Goal: Transaction & Acquisition: Purchase product/service

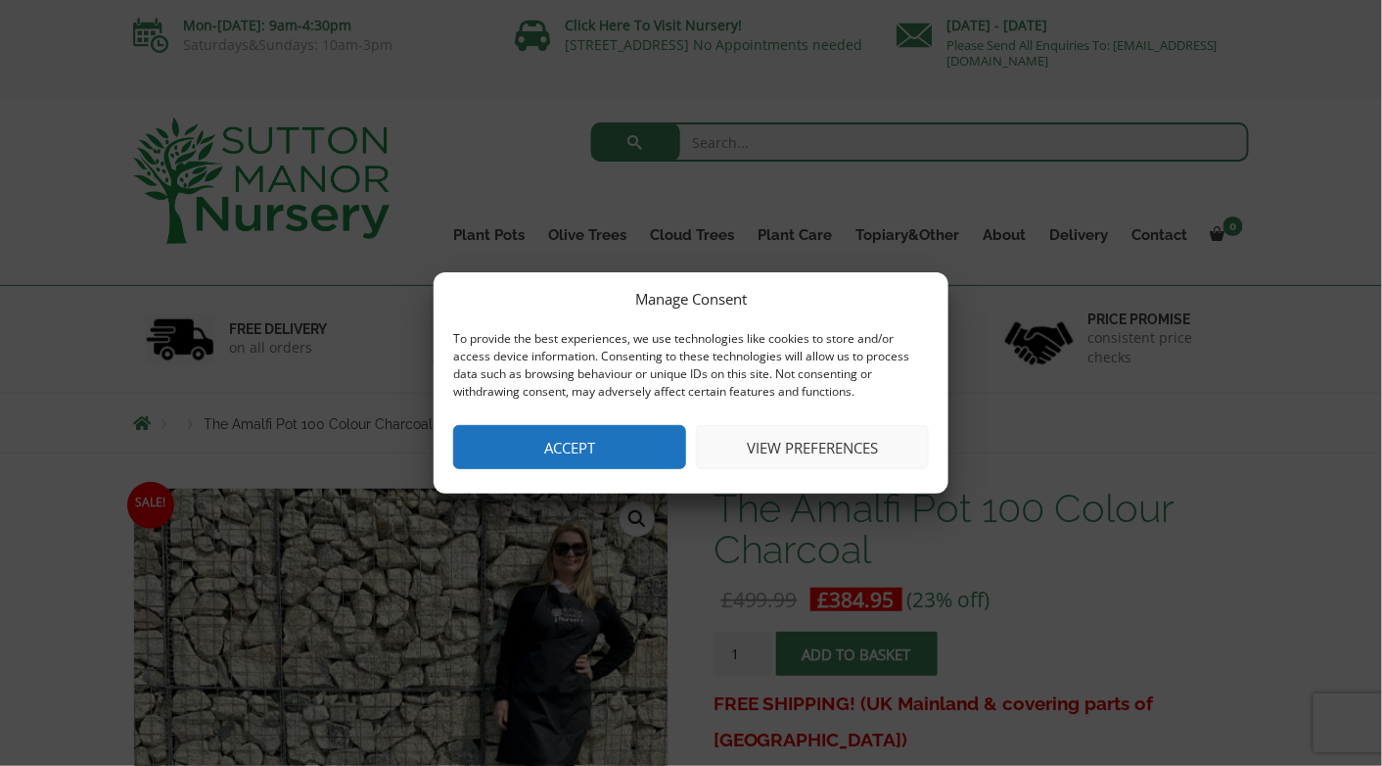
click at [563, 444] on button "Accept" at bounding box center [569, 447] width 233 height 44
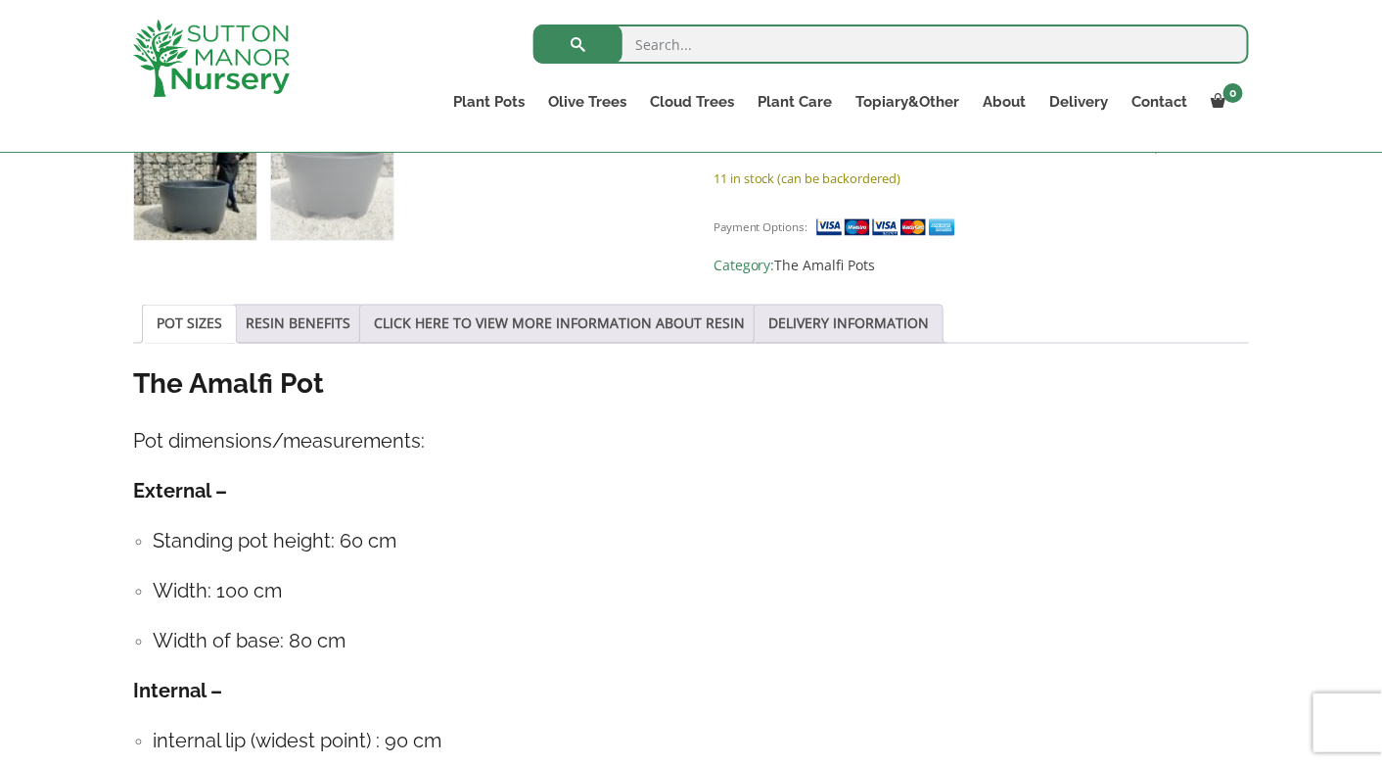
scroll to position [621, 0]
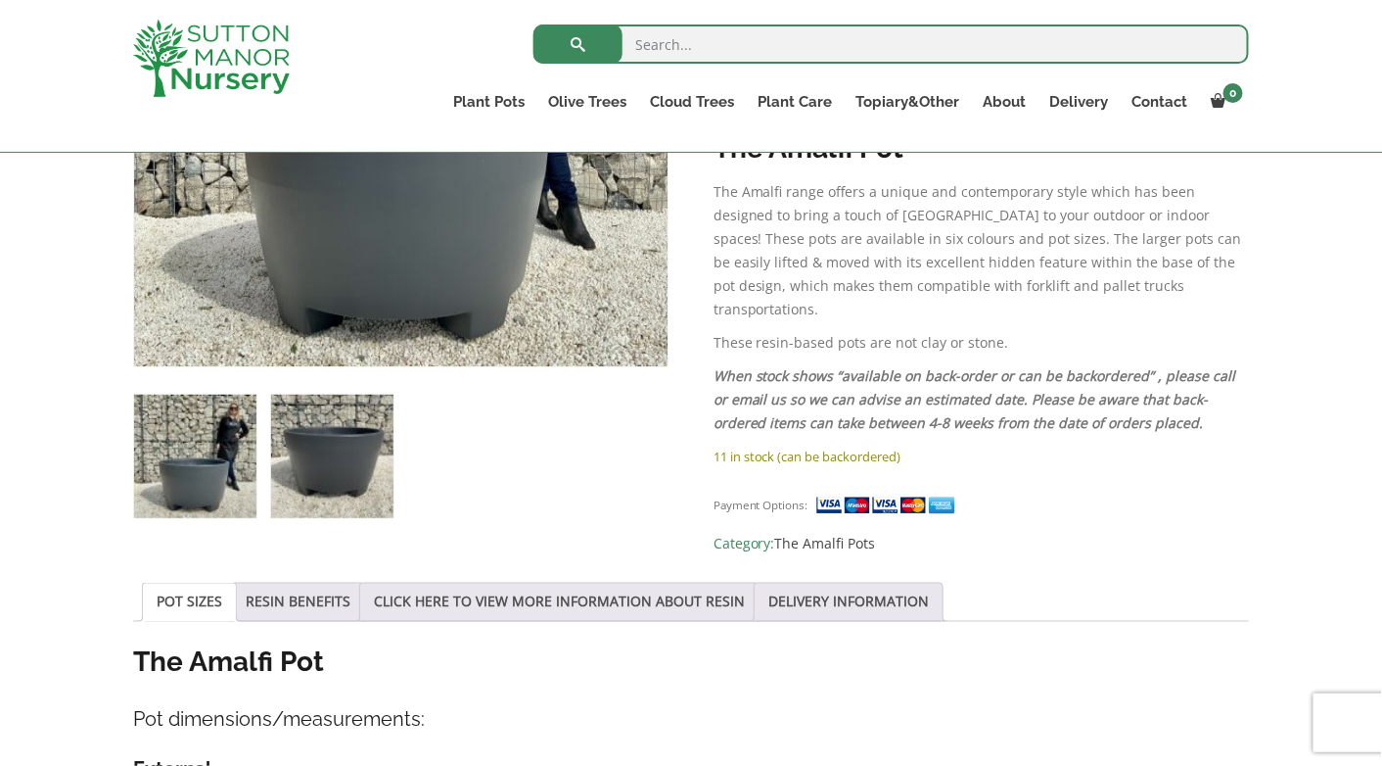
click at [277, 426] on img at bounding box center [332, 456] width 122 height 122
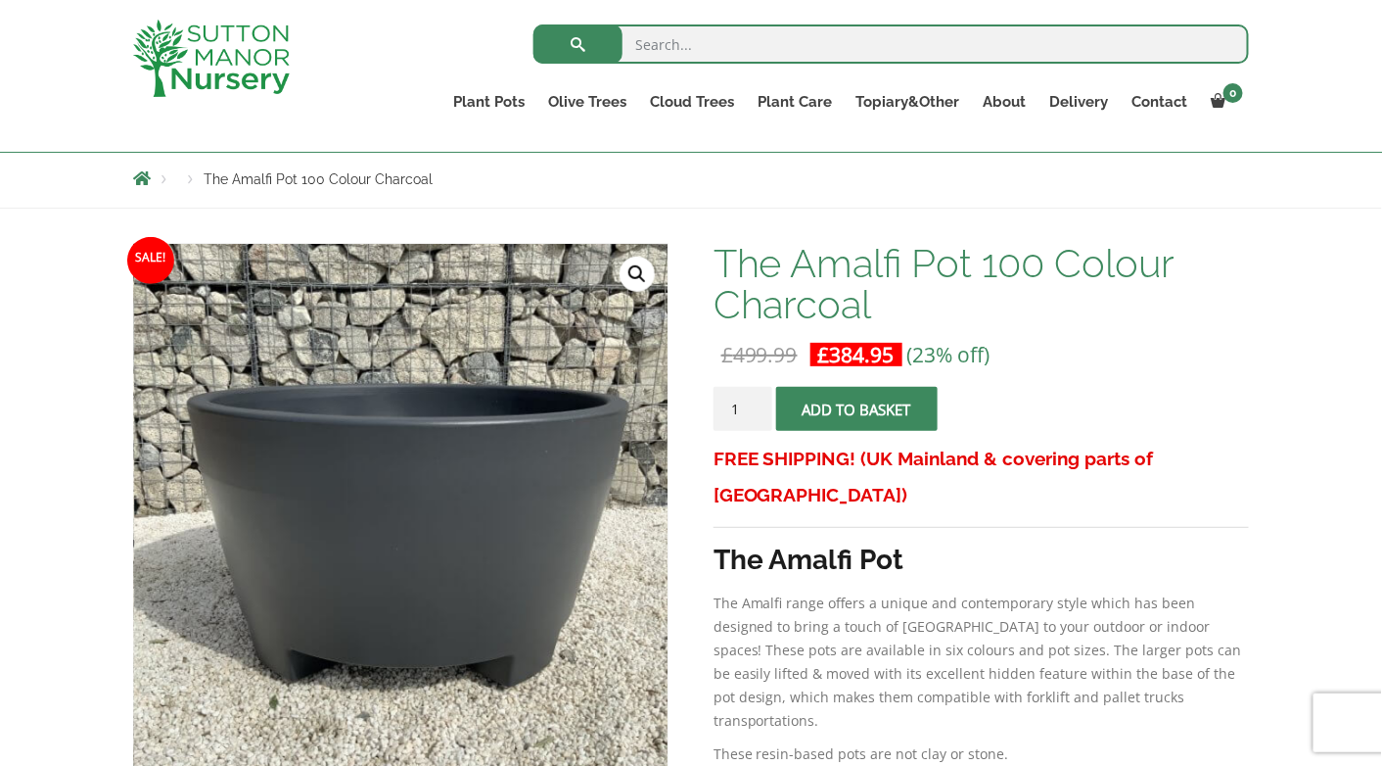
scroll to position [178, 0]
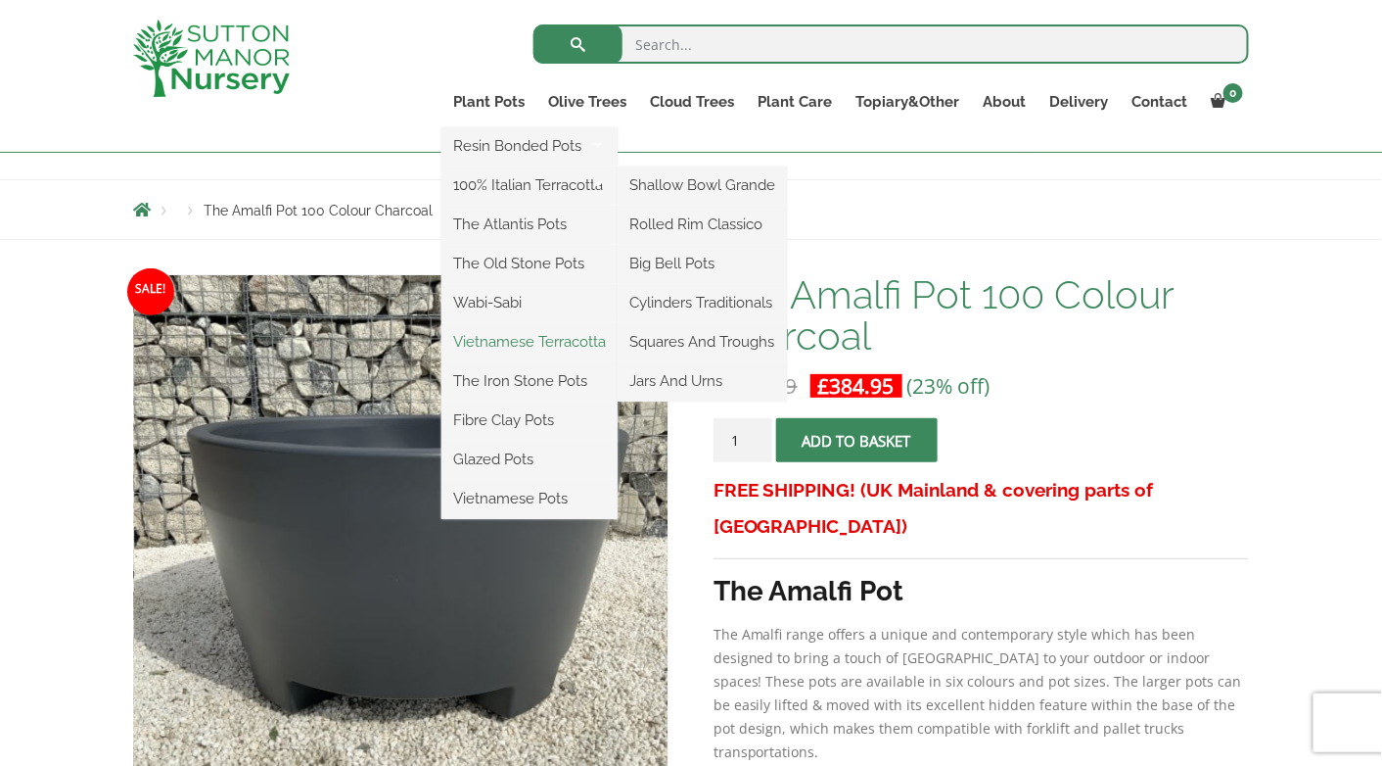
click at [545, 337] on link "Vietnamese Terracotta" at bounding box center [530, 341] width 176 height 29
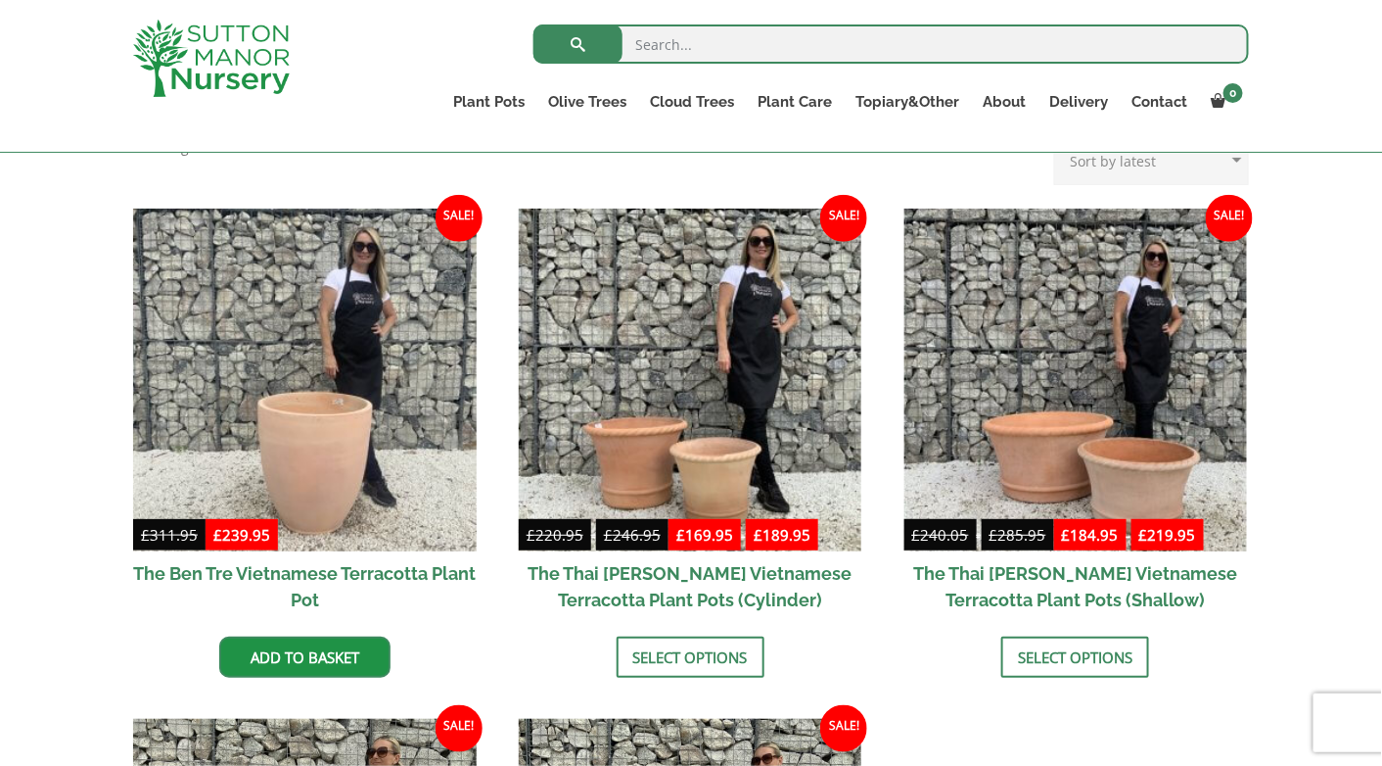
scroll to position [441, 0]
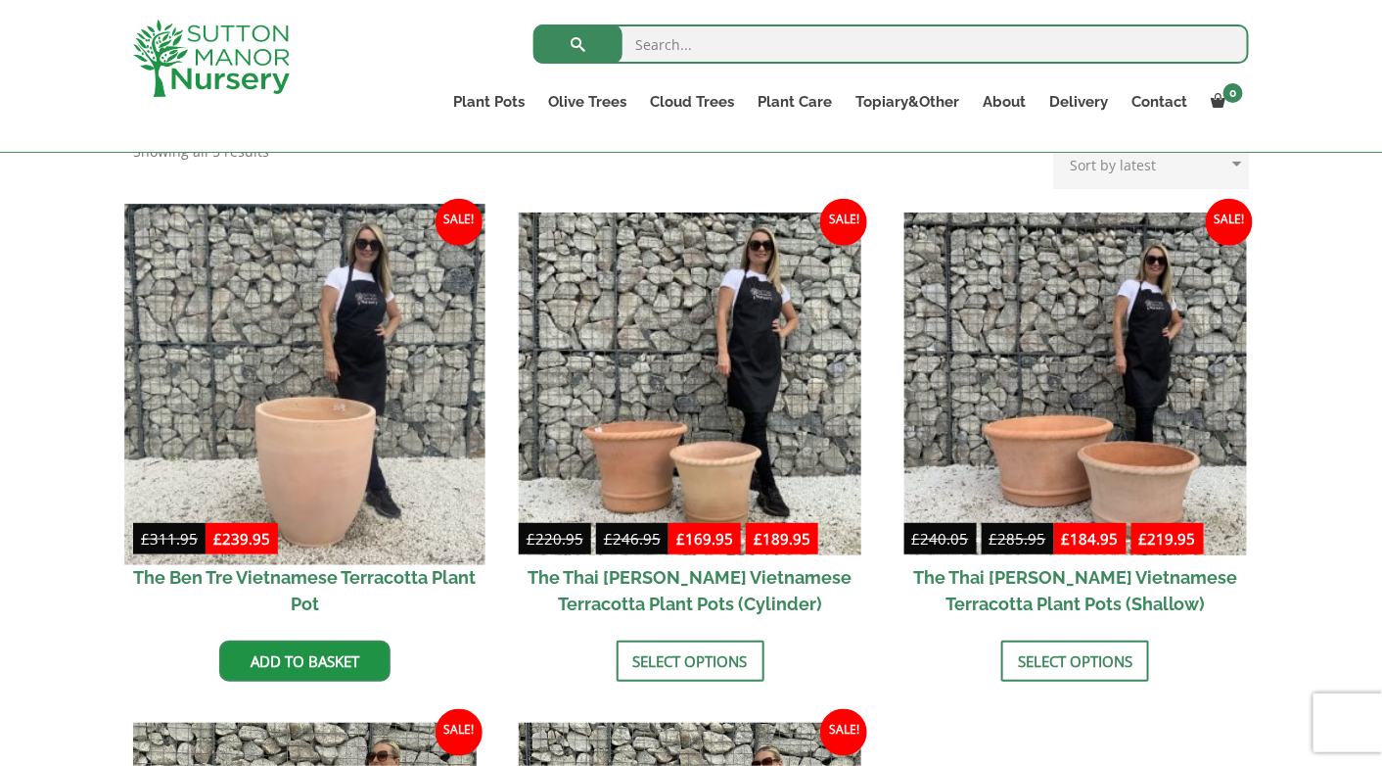
click at [307, 461] on img at bounding box center [304, 384] width 360 height 360
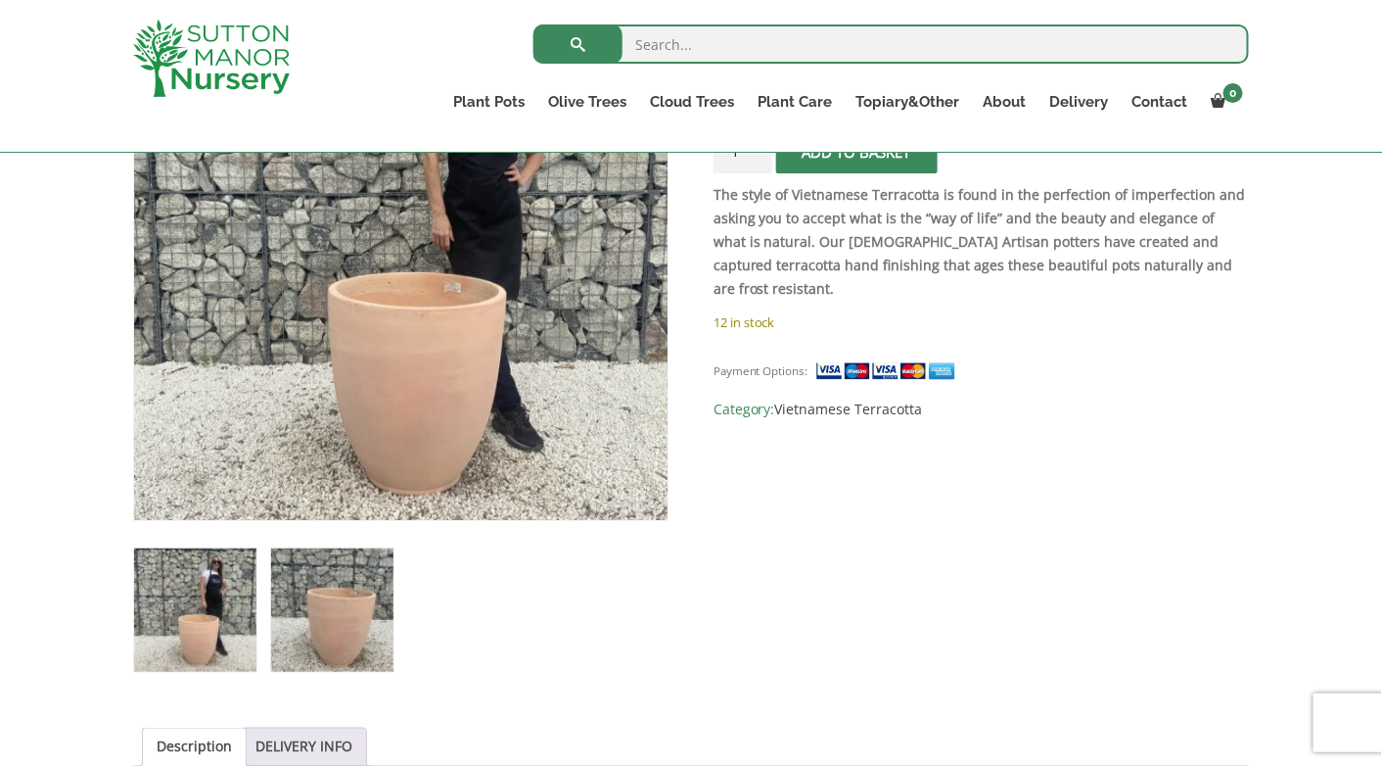
click at [305, 621] on img at bounding box center [332, 609] width 122 height 122
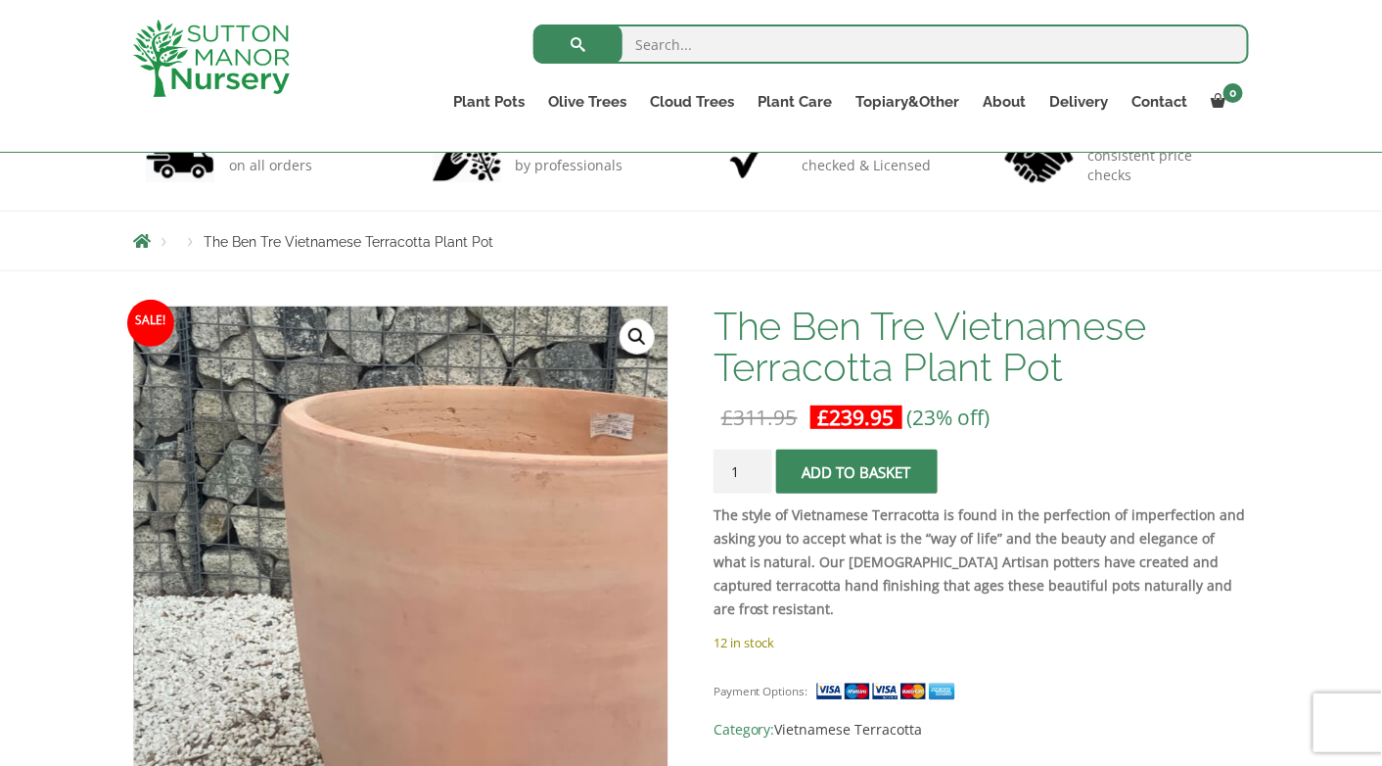
scroll to position [147, 0]
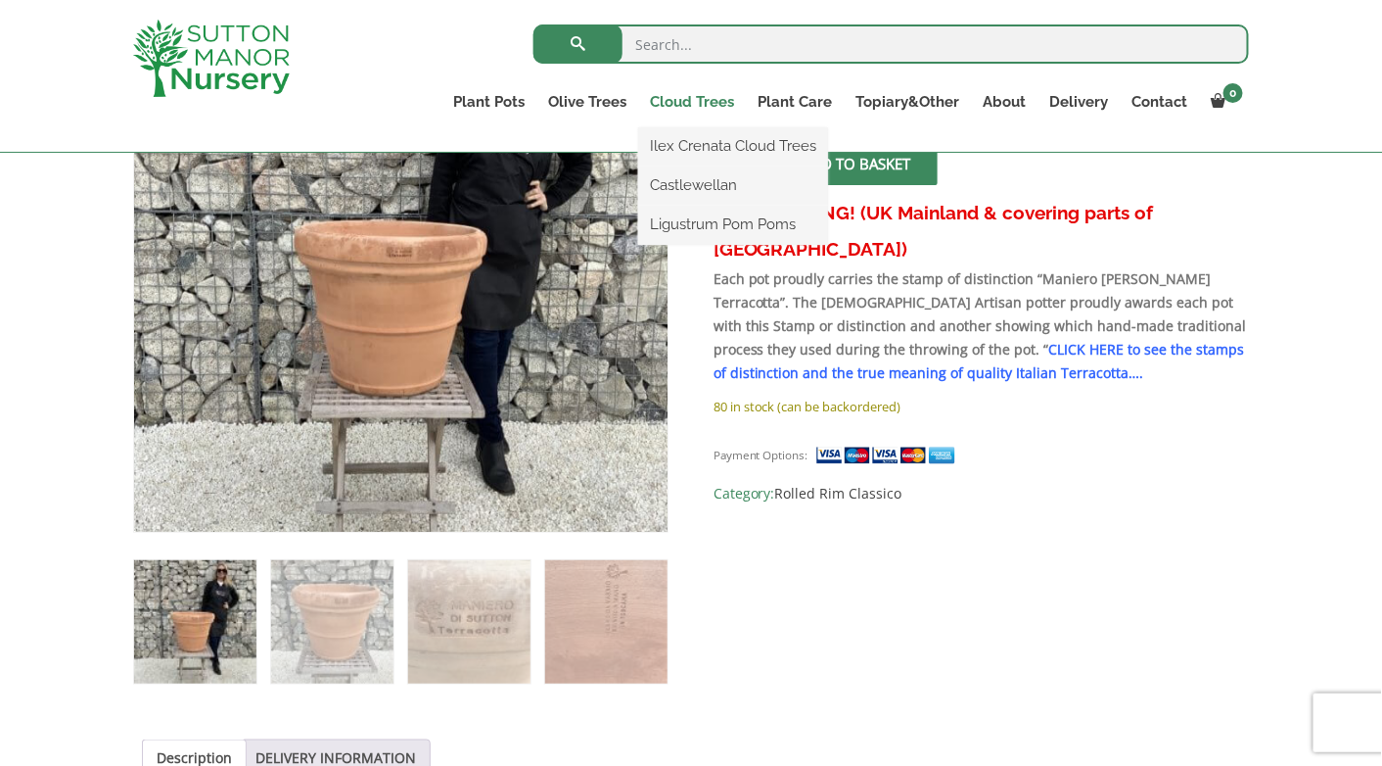
scroll to position [452, 0]
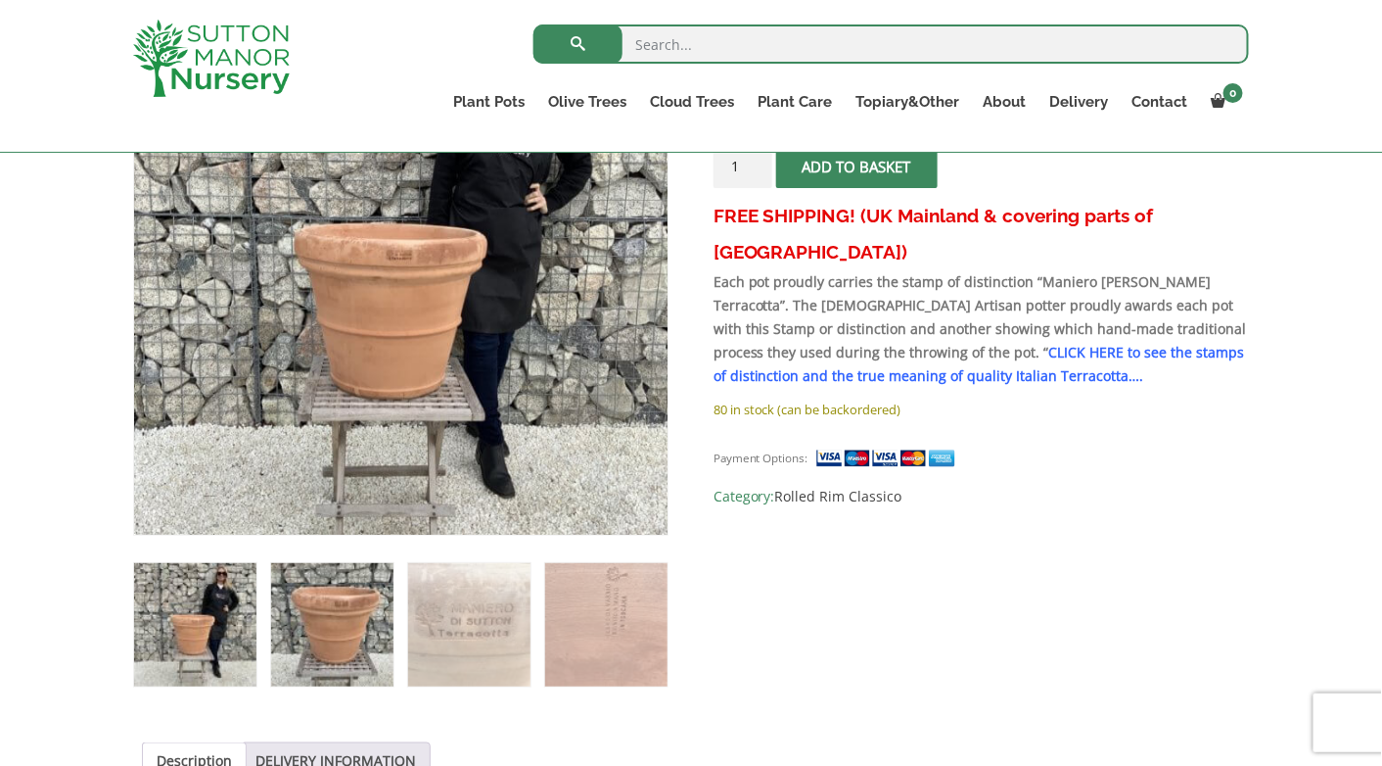
click at [334, 638] on img at bounding box center [332, 624] width 122 height 122
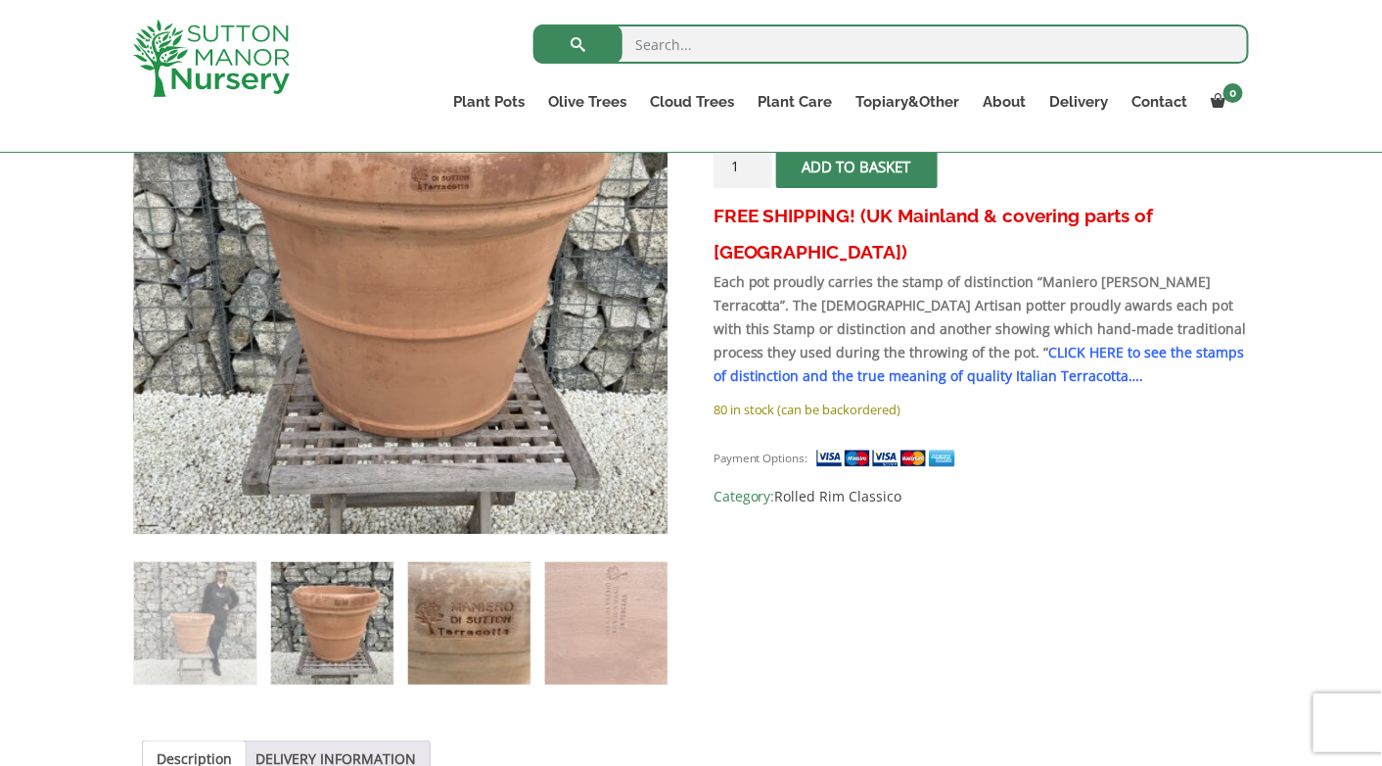
click at [482, 666] on img at bounding box center [469, 623] width 122 height 122
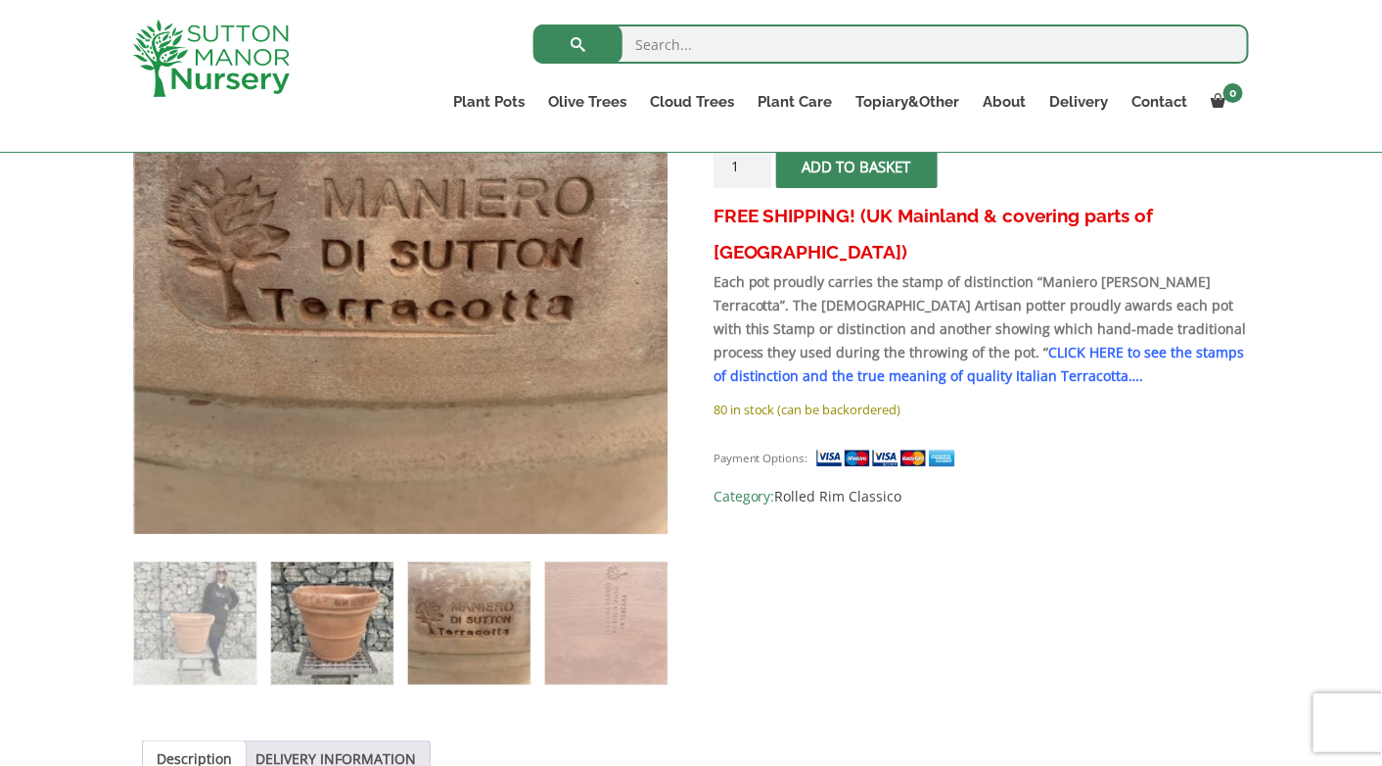
click at [369, 637] on img at bounding box center [332, 623] width 122 height 122
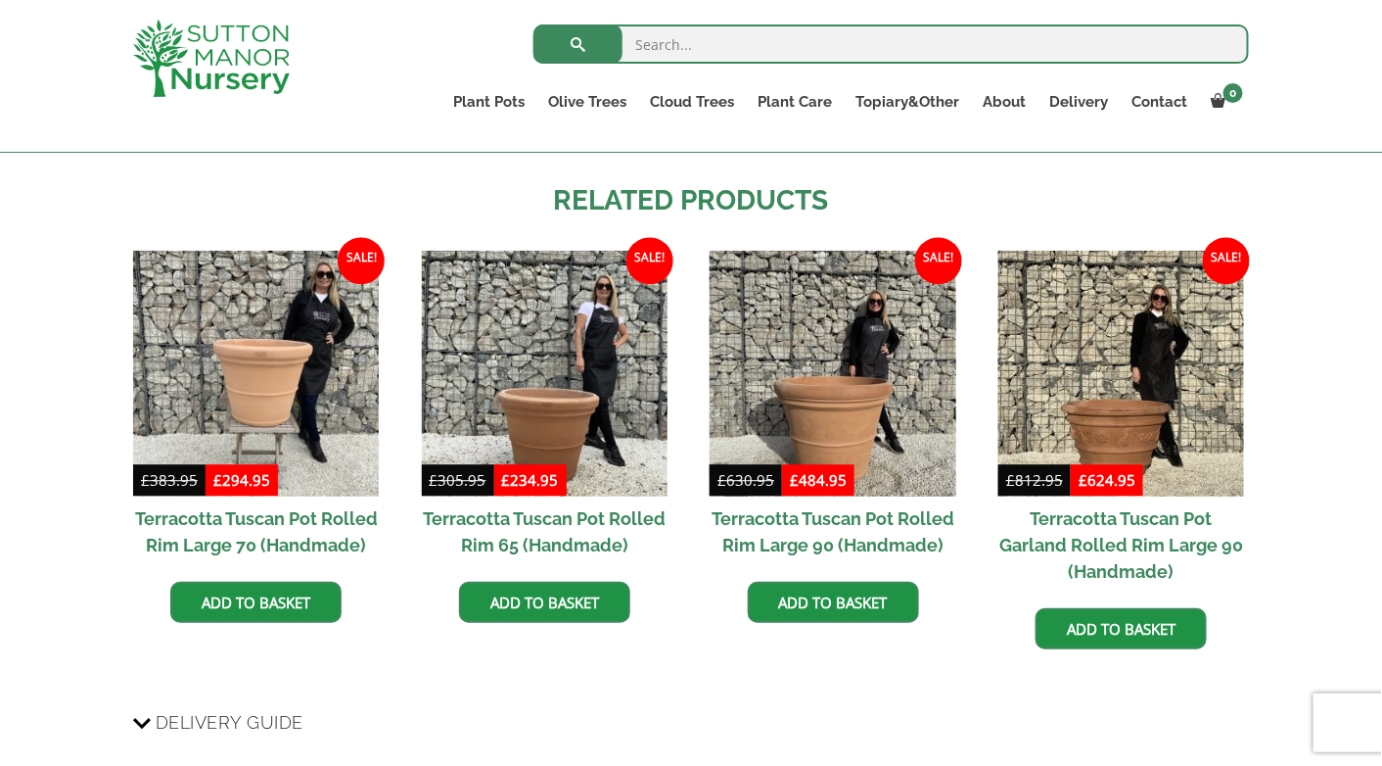
scroll to position [1441, 0]
